Goal: Check status: Check status

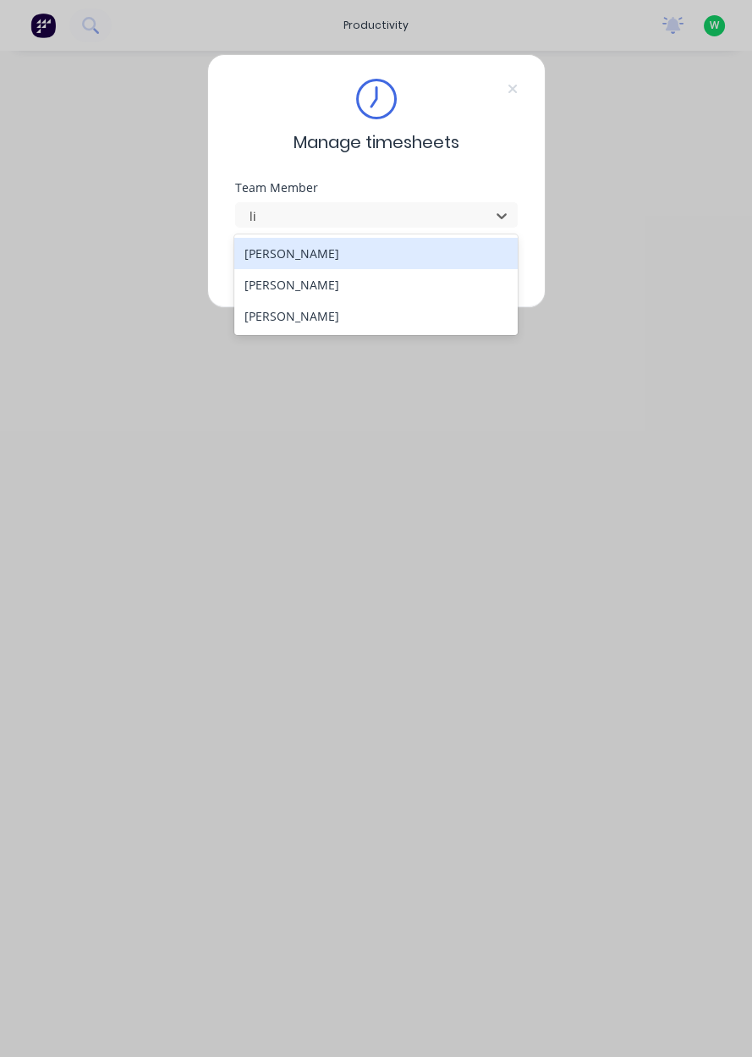
click at [362, 281] on div "[PERSON_NAME]" at bounding box center [375, 284] width 283 height 31
type input "li"
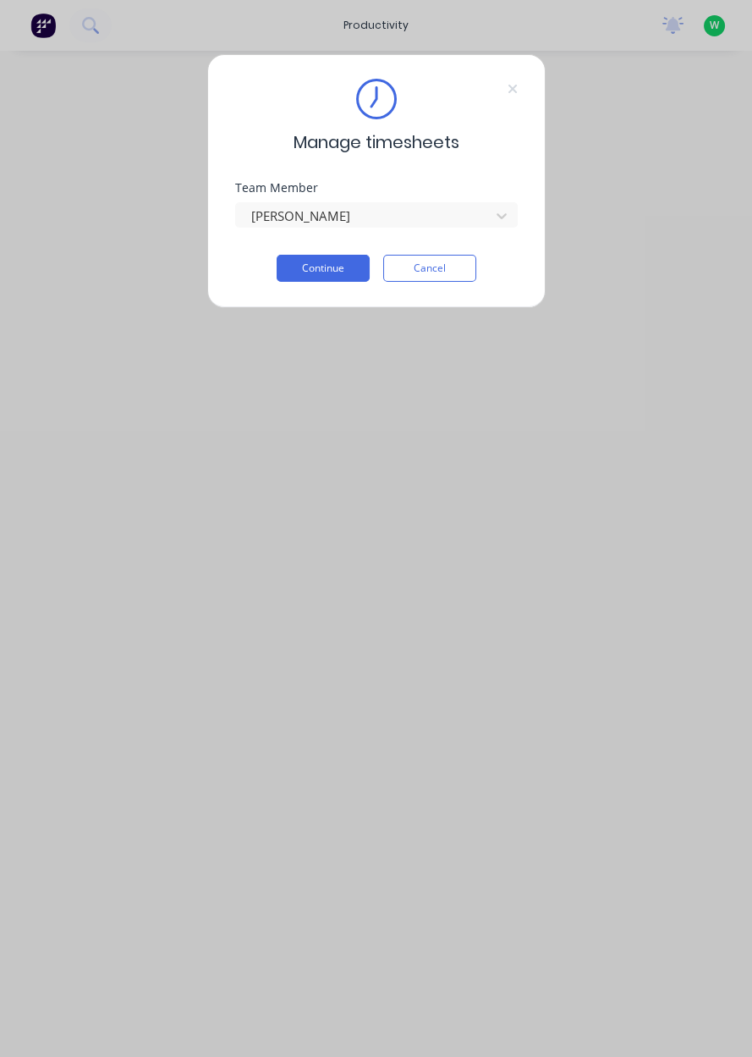
click at [311, 279] on button "Continue" at bounding box center [323, 268] width 93 height 27
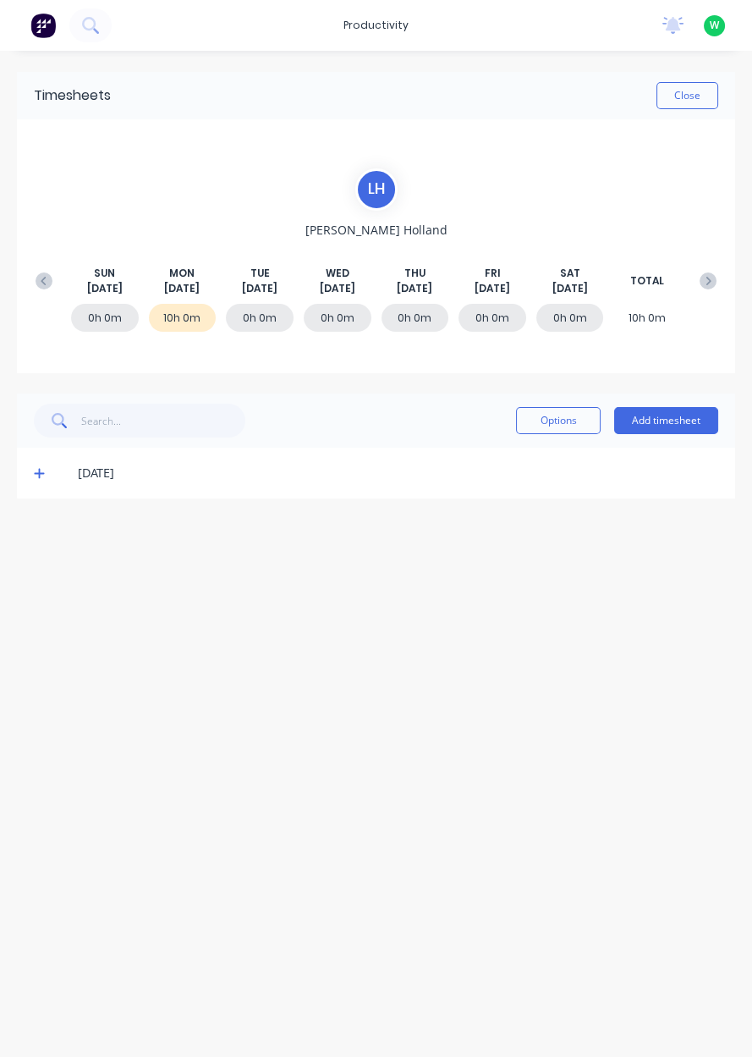
click at [42, 465] on span at bounding box center [42, 472] width 17 height 17
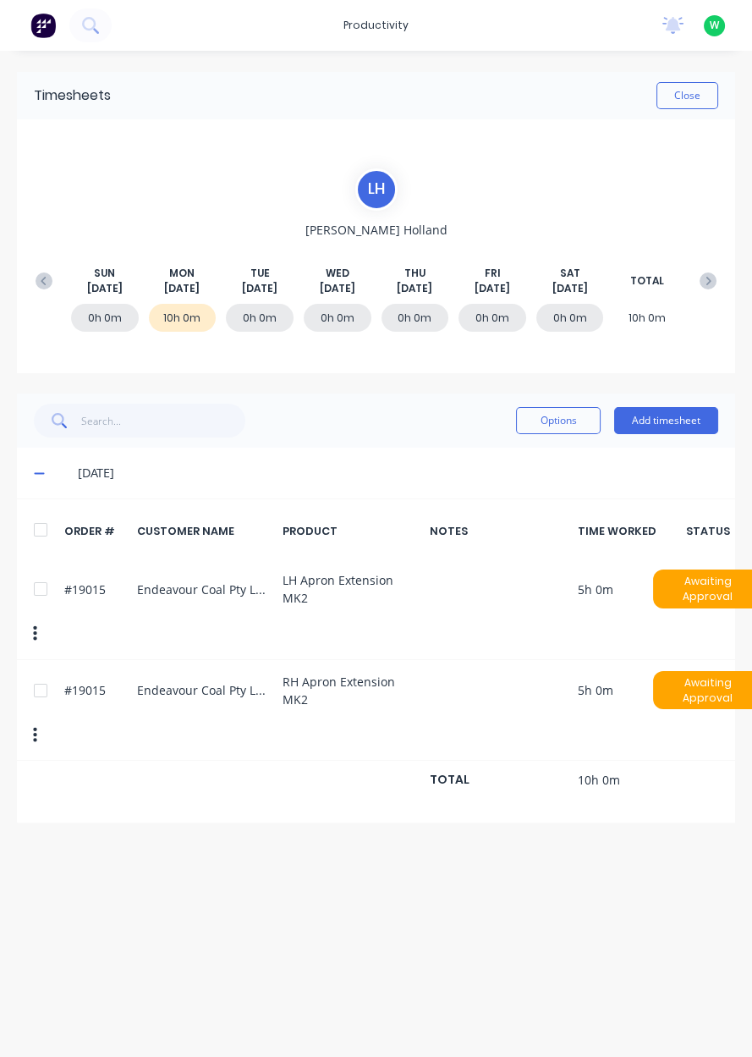
click at [36, 266] on div "[DATE] [DATE] [DATE] [DATE] [DATE] [DATE] [DATE] TOTAL" at bounding box center [376, 281] width 698 height 30
click at [30, 287] on button at bounding box center [44, 281] width 34 height 30
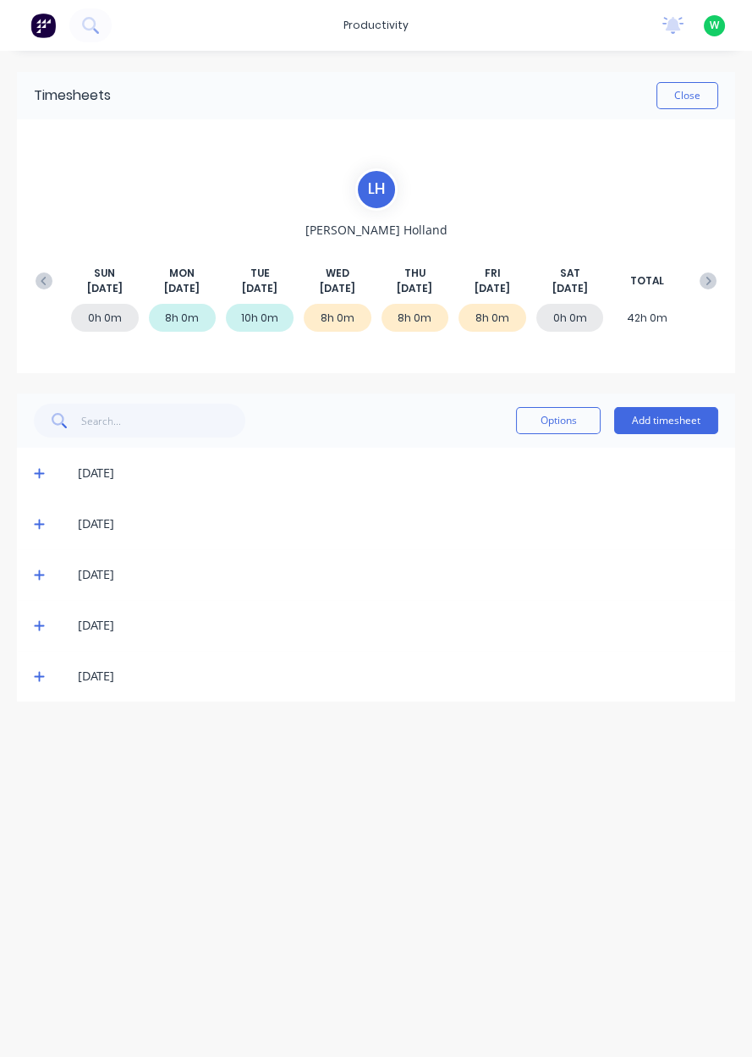
click at [55, 698] on div "[DATE]" at bounding box center [376, 676] width 718 height 51
click at [60, 657] on div "[DATE]" at bounding box center [376, 676] width 718 height 51
click at [45, 667] on span at bounding box center [42, 675] width 17 height 17
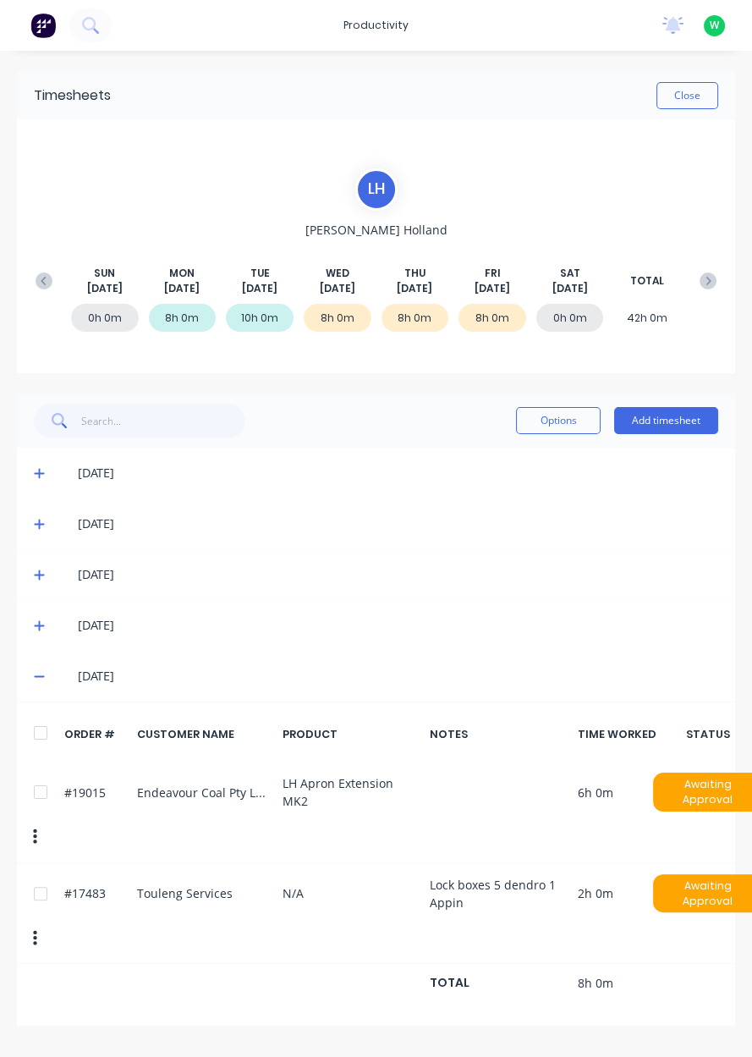
click at [38, 676] on icon at bounding box center [39, 677] width 10 height 2
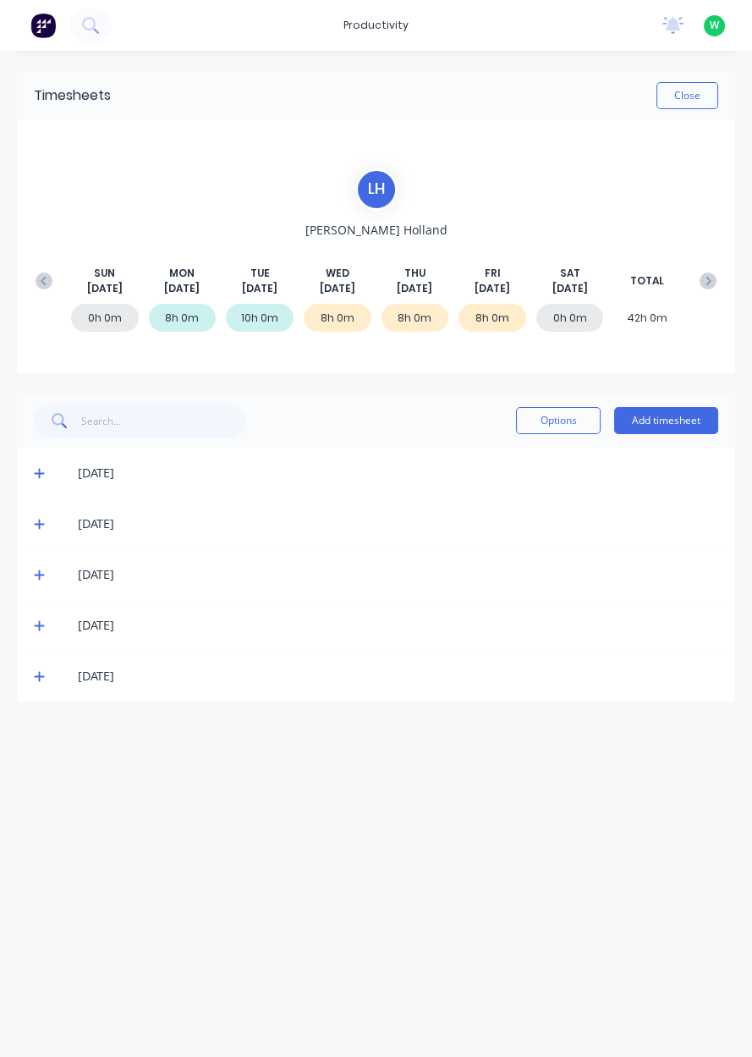
click at [47, 618] on span at bounding box center [42, 625] width 17 height 17
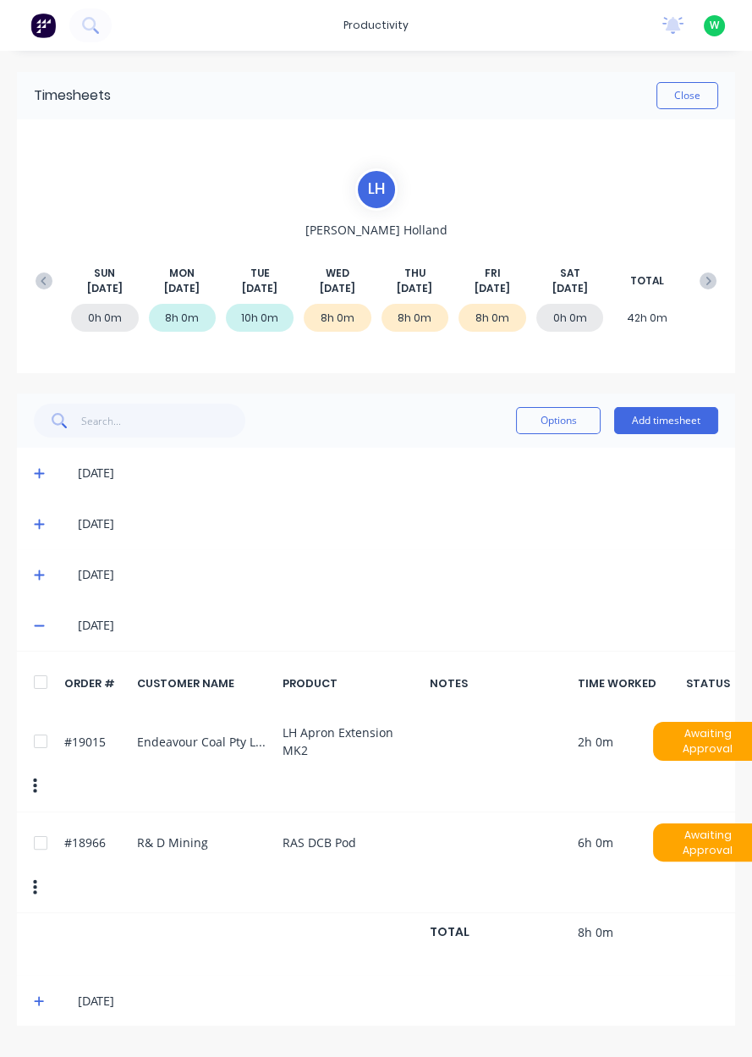
click at [37, 625] on icon at bounding box center [39, 626] width 10 height 2
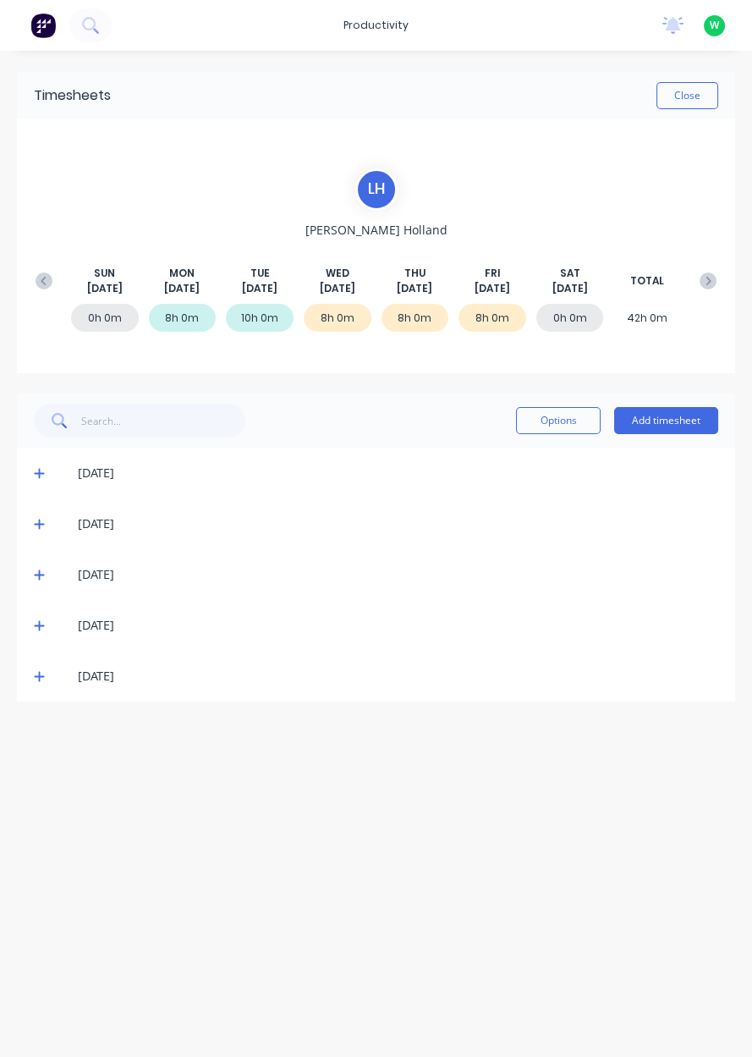
click at [47, 669] on span at bounding box center [42, 675] width 17 height 17
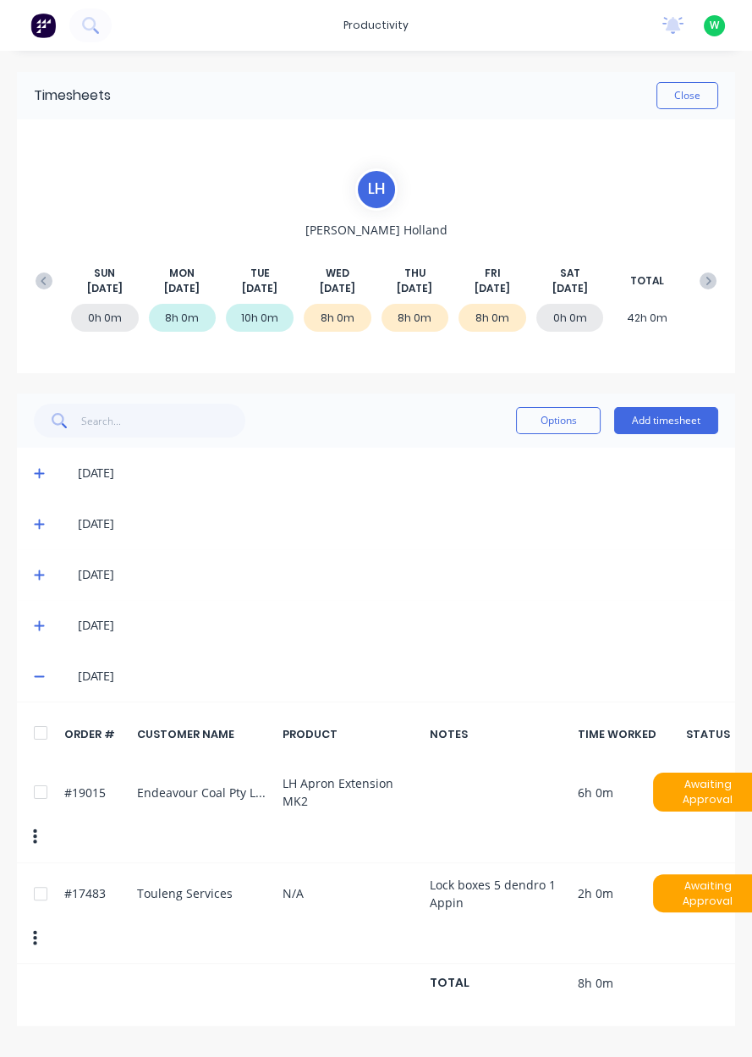
click at [51, 677] on div "[DATE]" at bounding box center [384, 676] width 667 height 19
click at [41, 683] on span at bounding box center [42, 675] width 17 height 17
